Goal: Task Accomplishment & Management: Use online tool/utility

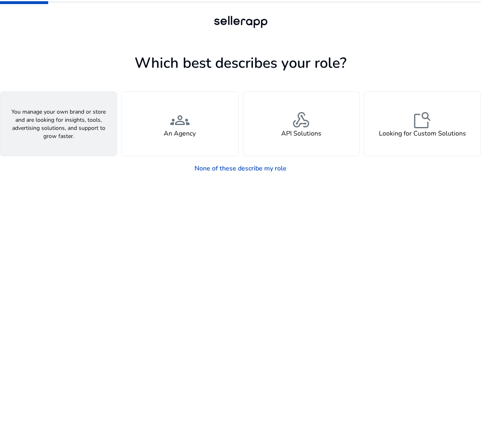
click at [83, 140] on div "person A Seller" at bounding box center [58, 124] width 116 height 64
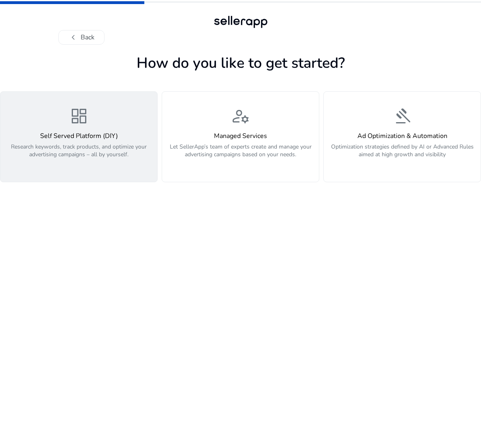
click at [95, 157] on p "Research keywords, track products, and optimize your advertising campaigns – al…" at bounding box center [78, 155] width 147 height 24
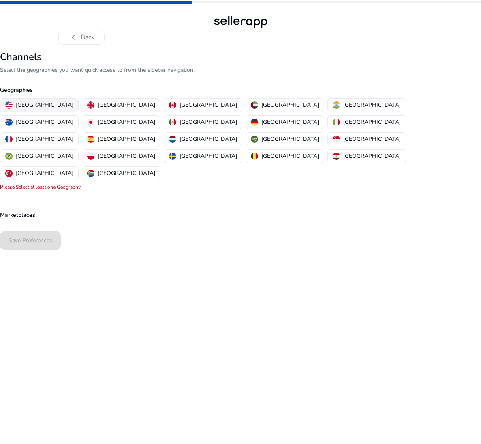
click at [36, 109] on button "[GEOGRAPHIC_DATA]" at bounding box center [39, 105] width 78 height 13
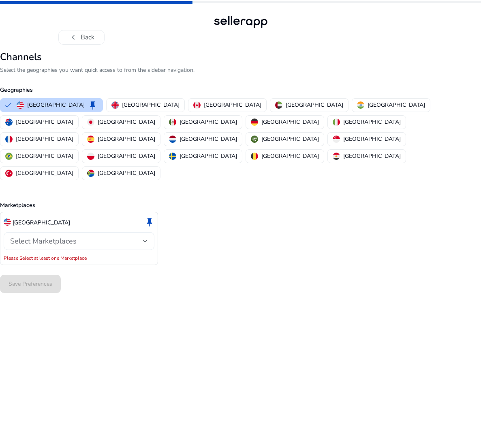
click at [49, 232] on div "Select Marketplaces" at bounding box center [79, 241] width 138 height 18
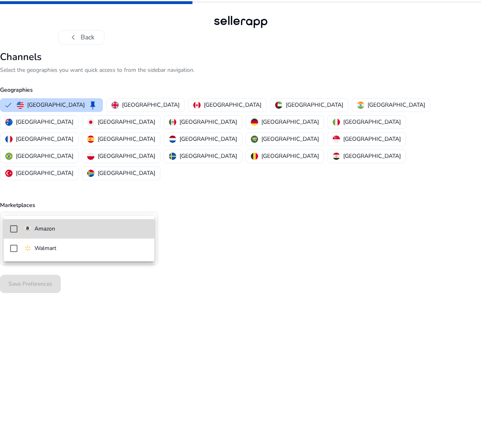
click at [52, 231] on p "Amazon" at bounding box center [44, 228] width 21 height 9
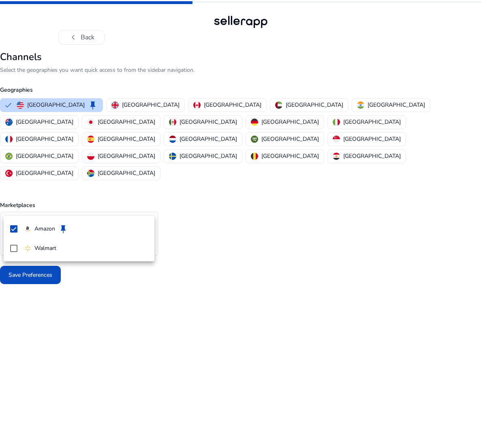
click at [51, 283] on div at bounding box center [240, 222] width 481 height 444
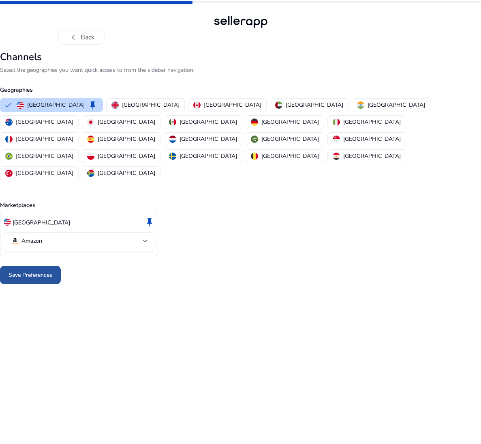
click at [30, 270] on span "Save Preferences" at bounding box center [31, 274] width 44 height 9
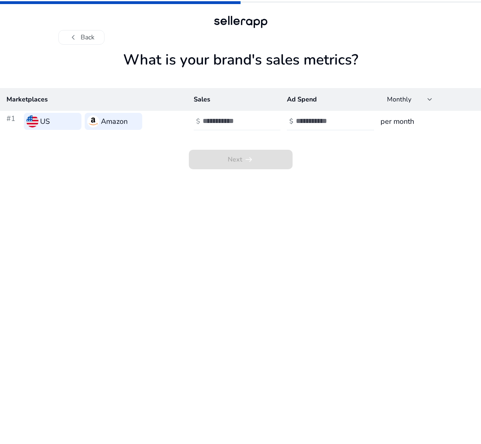
click at [225, 121] on input "number" at bounding box center [230, 120] width 55 height 9
type input "**"
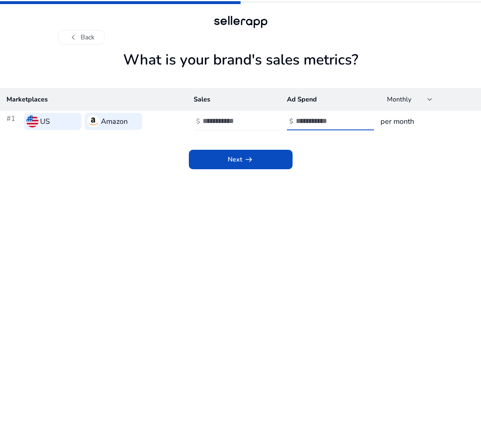
type input "**"
click at [235, 142] on div "Next arrow_right_alt" at bounding box center [240, 150] width 481 height 37
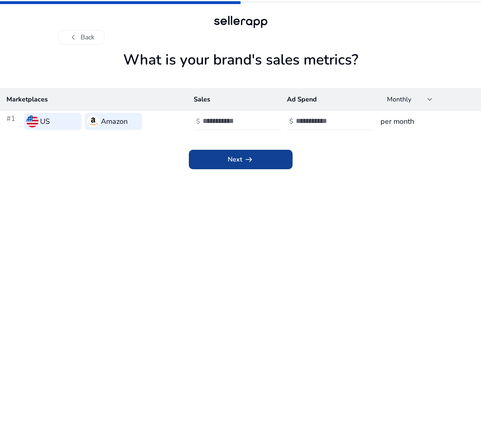
click at [237, 152] on span at bounding box center [241, 159] width 104 height 19
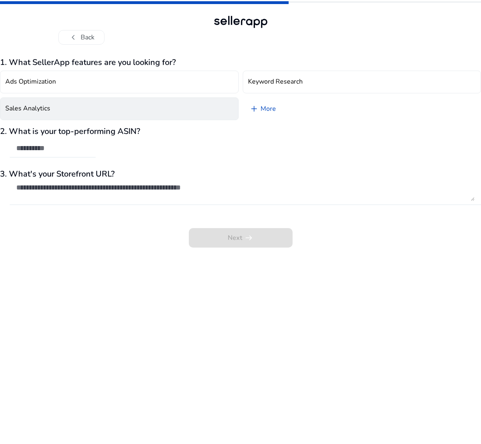
click at [75, 108] on button "Sales Analytics" at bounding box center [119, 108] width 239 height 23
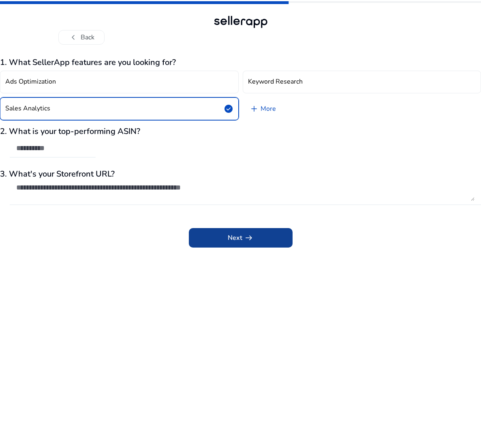
drag, startPoint x: 248, startPoint y: 208, endPoint x: 240, endPoint y: 238, distance: 30.6
click at [245, 212] on div at bounding box center [246, 209] width 472 height 9
click at [240, 240] on span "Next arrow_right_alt" at bounding box center [241, 238] width 26 height 10
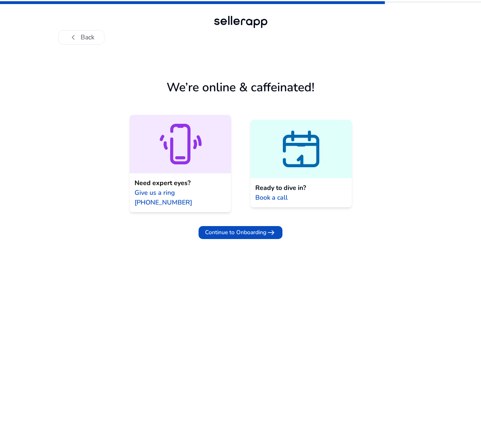
click at [215, 170] on div at bounding box center [180, 144] width 101 height 58
click at [87, 268] on app-connect-users "We’re online & caffeinated! Need expert eyes? Give us a ring [PHONE_NUMBER] Rea…" at bounding box center [240, 247] width 481 height 393
click at [270, 148] on icon at bounding box center [301, 148] width 101 height 49
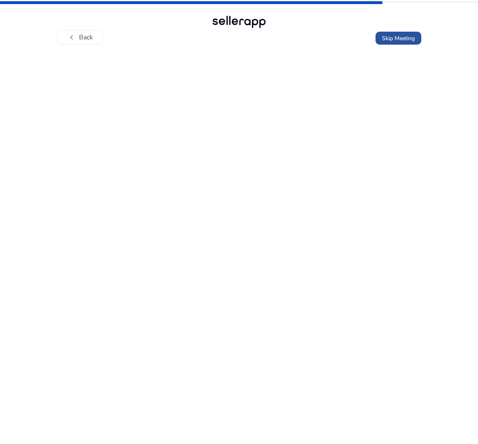
click at [397, 40] on span "Skip Meeting" at bounding box center [398, 38] width 33 height 9
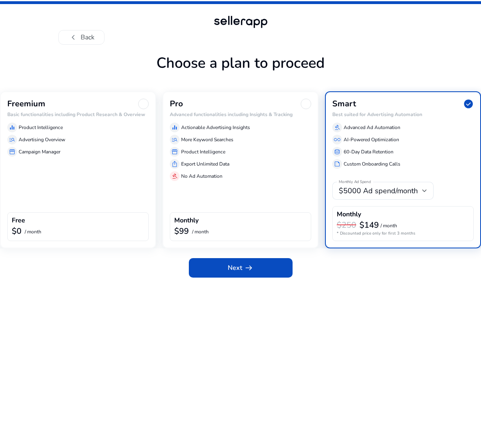
click at [88, 180] on div "Freemium Basic functionalities including Product Research & Overview equalizer …" at bounding box center [78, 169] width 156 height 157
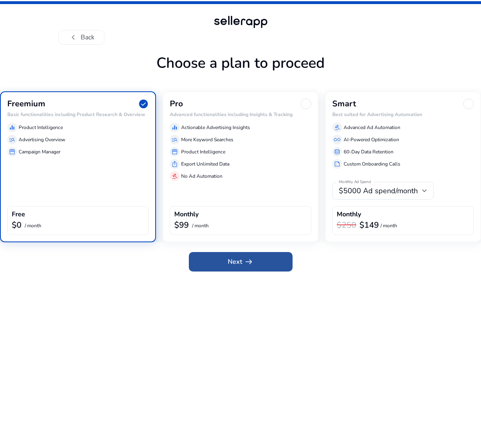
click at [245, 264] on span "arrow_right_alt" at bounding box center [249, 262] width 10 height 10
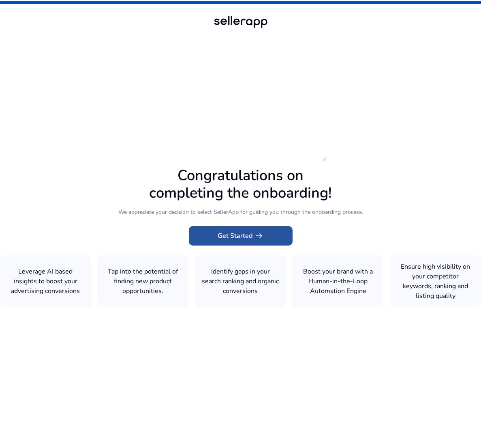
click at [241, 239] on span "Get Started arrow_right_alt" at bounding box center [241, 236] width 46 height 10
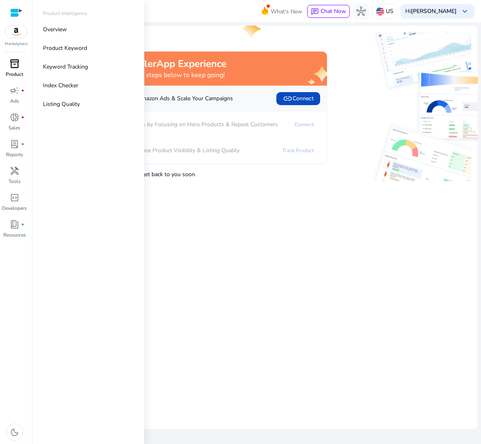
click at [18, 79] on link "inventory_2 Product" at bounding box center [14, 70] width 29 height 27
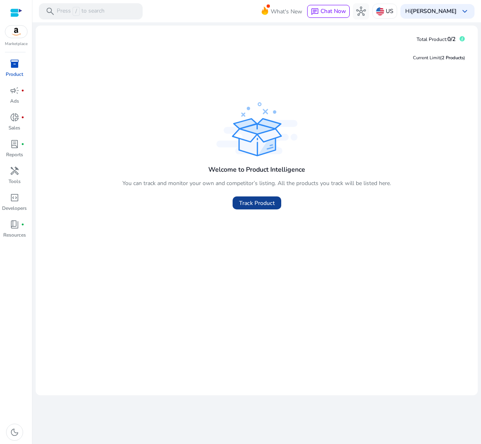
click at [238, 201] on span at bounding box center [257, 202] width 49 height 19
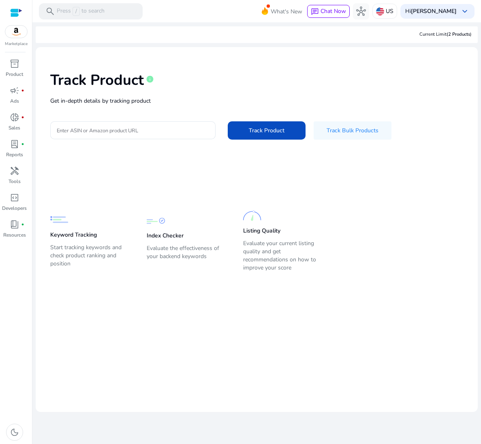
click at [161, 114] on div "Track Product info Get in-depth details by tracking product Enter ASIN or Amazo…" at bounding box center [256, 105] width 429 height 103
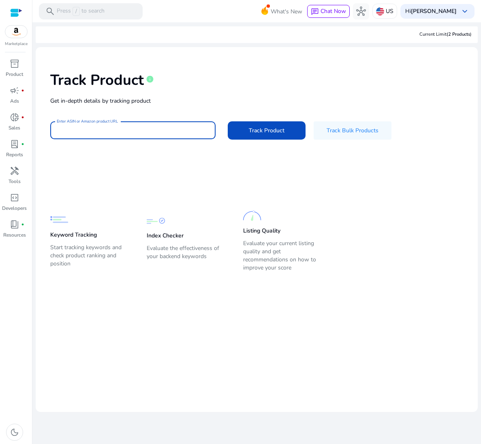
click at [161, 127] on input "Enter ASIN or Amazon product URL" at bounding box center [133, 130] width 152 height 9
paste input "**********"
type input "**********"
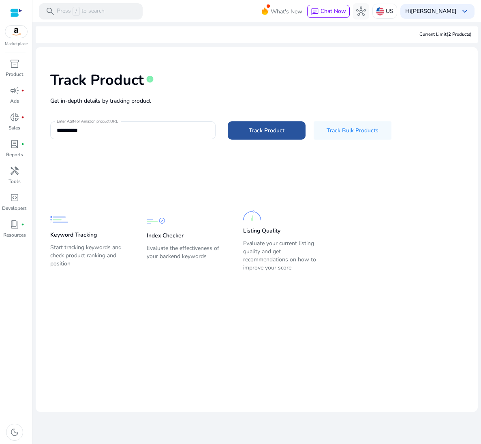
click at [250, 135] on span "Track Product" at bounding box center [267, 130] width 36 height 9
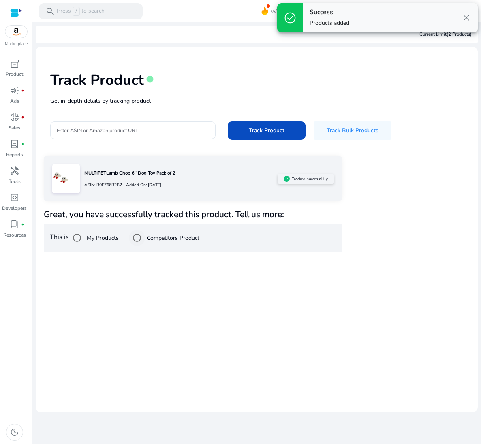
click at [156, 239] on label "Competitors Product" at bounding box center [172, 238] width 54 height 9
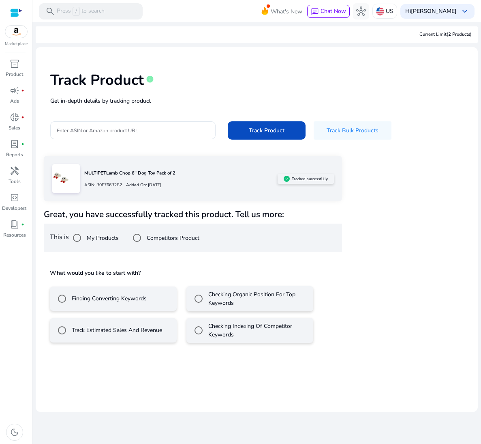
click at [121, 334] on label "Track Estimated Sales And Revenue" at bounding box center [116, 330] width 92 height 9
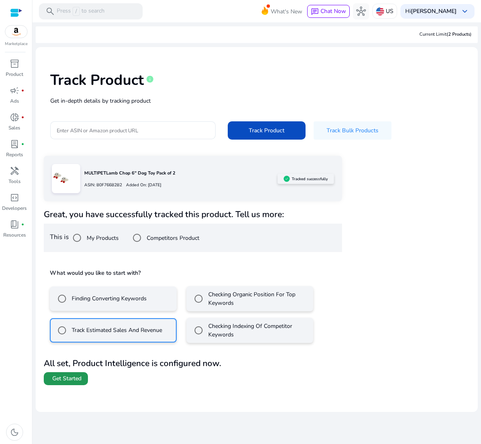
click at [66, 384] on span at bounding box center [66, 378] width 44 height 19
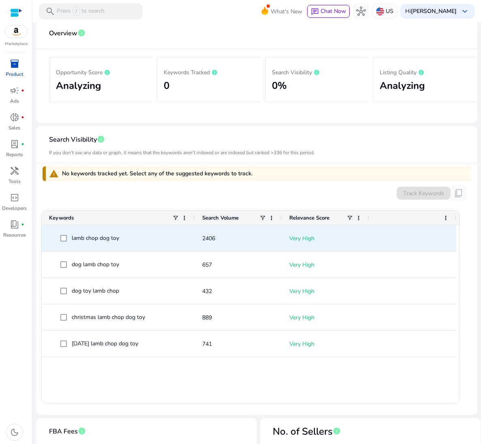
scroll to position [122, 0]
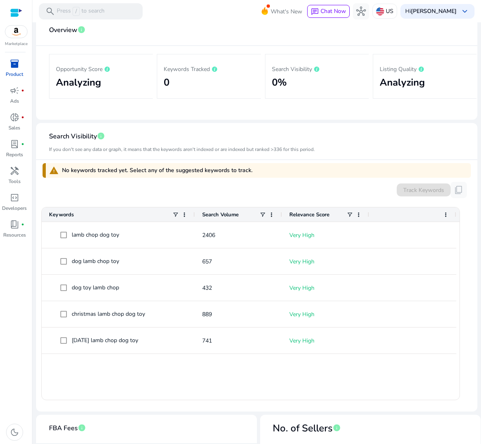
click at [297, 216] on span "Relevance Score" at bounding box center [310, 214] width 40 height 7
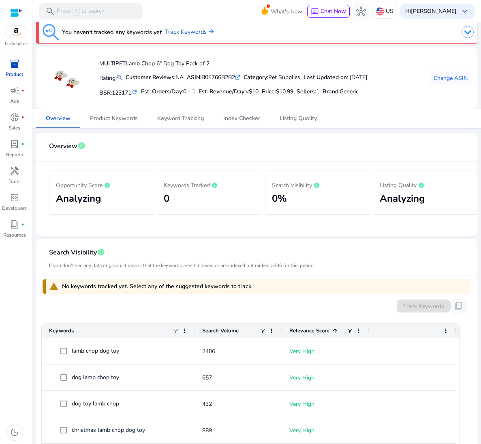
scroll to position [0, 0]
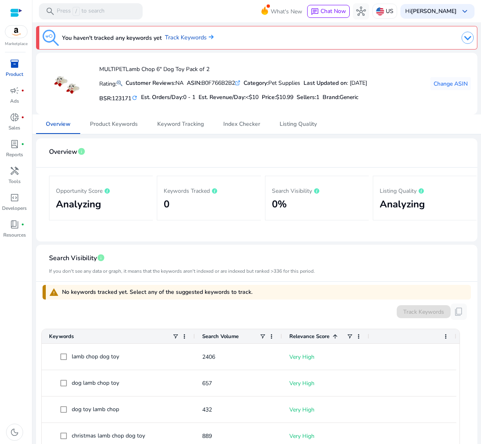
click at [385, 201] on h2 "Analyzing" at bounding box center [425, 204] width 90 height 12
click at [295, 127] on span "Listing Quality" at bounding box center [298, 124] width 37 height 6
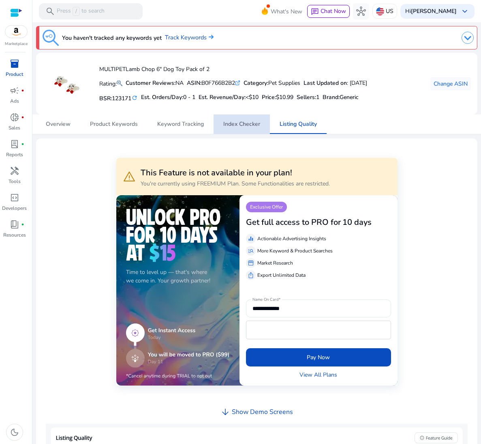
click at [249, 133] on span "Index Checker" at bounding box center [241, 123] width 37 height 19
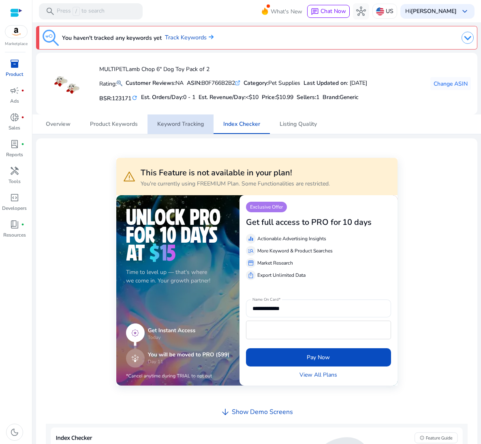
click at [198, 125] on span "Keyword Tracking" at bounding box center [180, 124] width 47 height 6
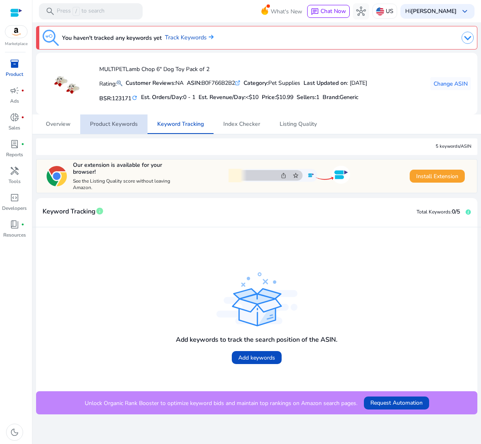
click at [119, 125] on span "Product Keywords" at bounding box center [114, 124] width 48 height 6
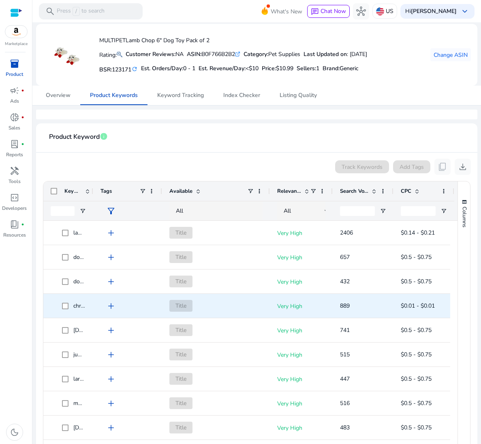
scroll to position [41, 0]
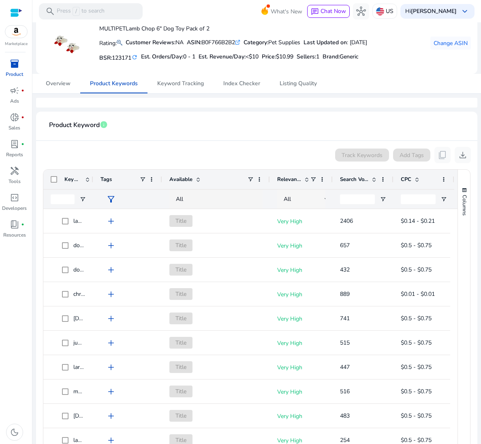
click at [293, 202] on div "All" at bounding box center [304, 199] width 41 height 9
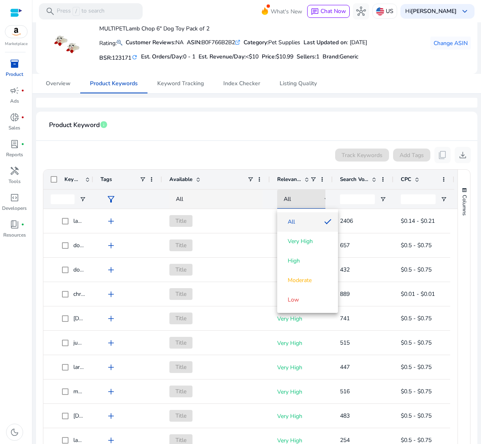
click at [232, 182] on div at bounding box center [240, 222] width 481 height 444
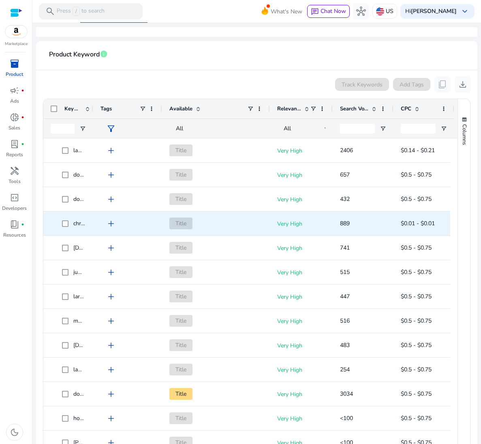
scroll to position [122, 0]
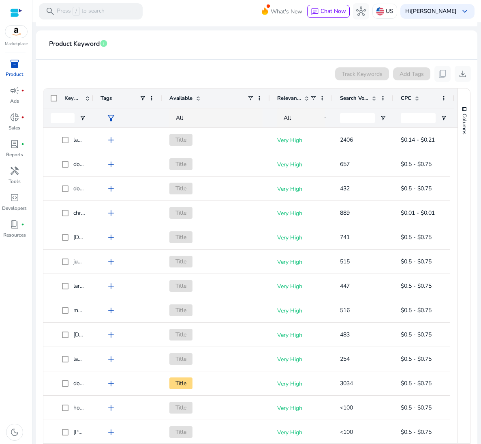
click at [411, 98] on span "CPC" at bounding box center [406, 97] width 11 height 7
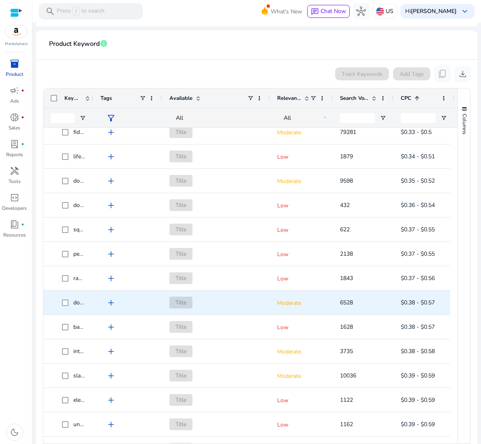
scroll to position [649, 0]
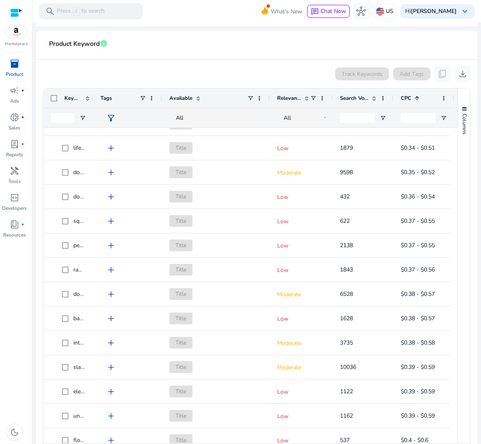
click at [72, 101] on span "Keywords" at bounding box center [72, 97] width 17 height 7
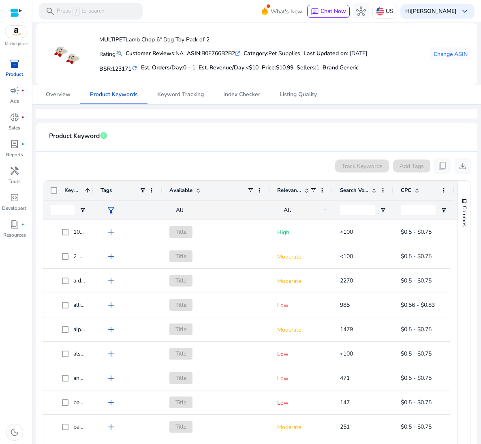
scroll to position [0, 0]
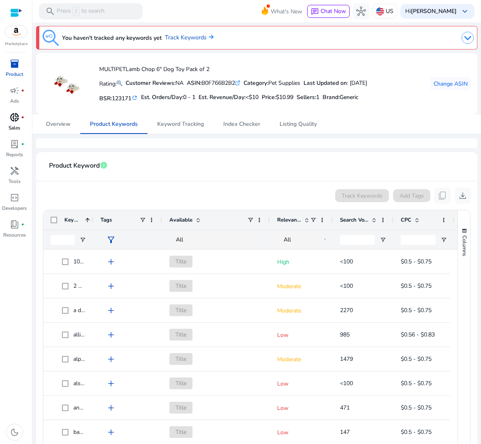
click at [15, 128] on p "Sales" at bounding box center [15, 127] width 12 height 7
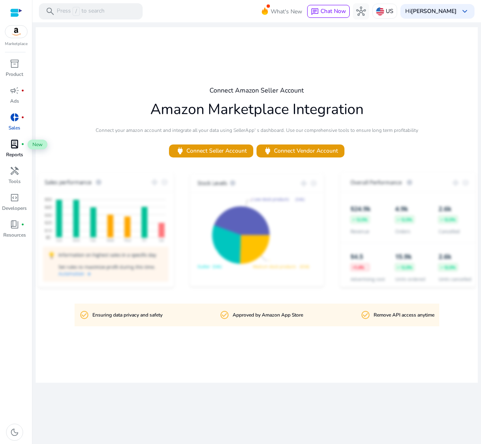
click at [12, 147] on span "lab_profile" at bounding box center [15, 144] width 10 height 10
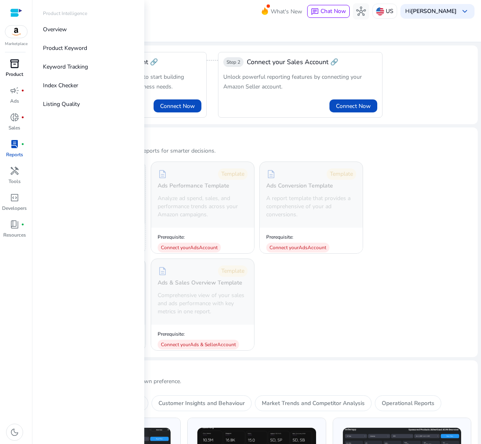
click at [13, 59] on span "inventory_2" at bounding box center [15, 64] width 10 height 10
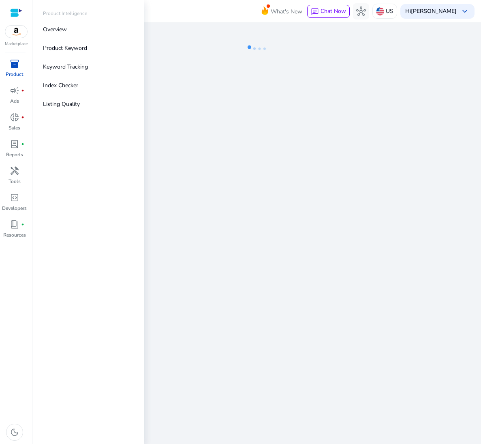
click at [14, 33] on img at bounding box center [16, 32] width 22 height 12
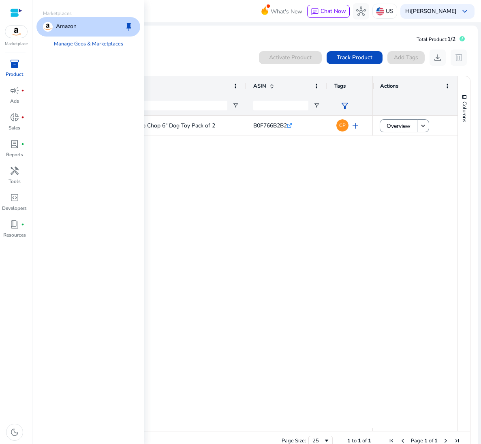
click at [93, 29] on div "Amazon keep" at bounding box center [88, 26] width 104 height 19
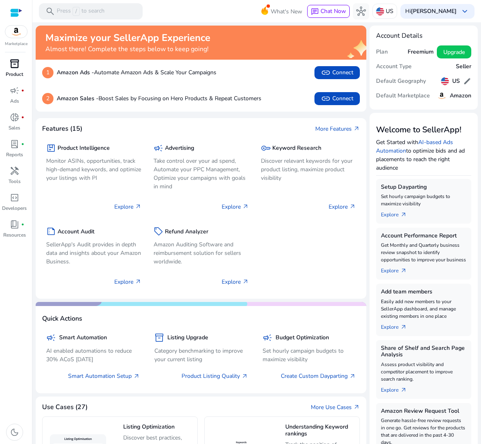
click at [22, 70] on link "inventory_2 Product" at bounding box center [14, 70] width 29 height 27
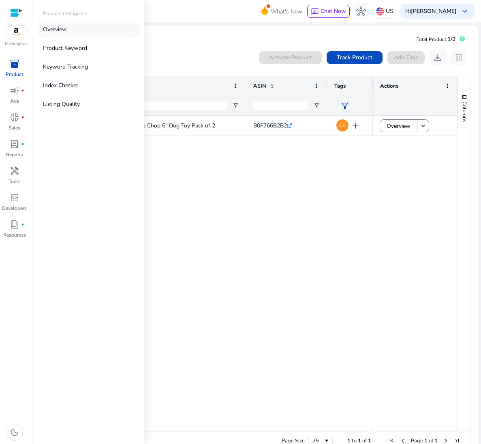
click at [64, 35] on link "Overview" at bounding box center [88, 29] width 104 height 18
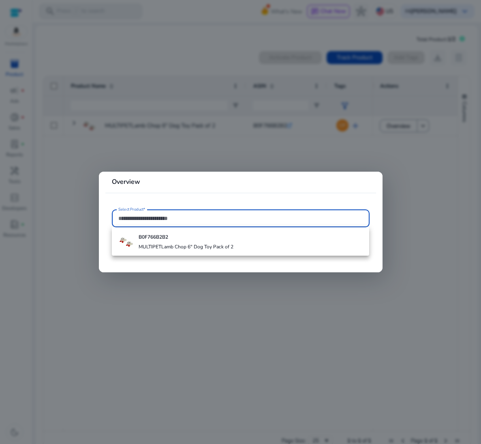
click at [133, 220] on input "Select Product*" at bounding box center [240, 218] width 245 height 9
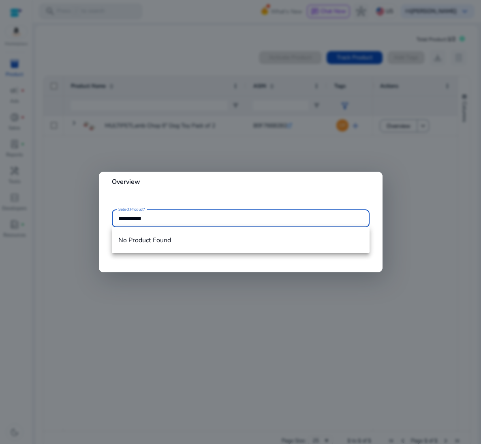
type input "**********"
